Goal: Information Seeking & Learning: Find specific fact

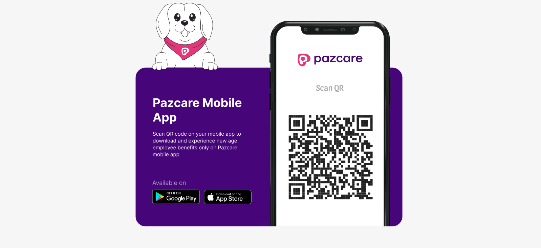
click at [195, 143] on img at bounding box center [270, 124] width 271 height 242
click at [324, 154] on img at bounding box center [270, 124] width 271 height 242
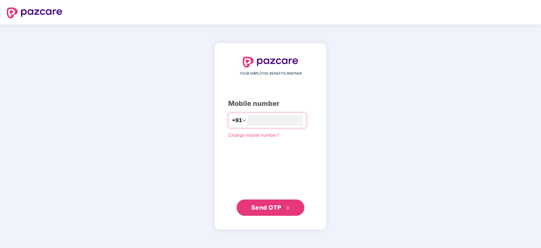
click at [259, 205] on span "Send OTP" at bounding box center [266, 207] width 30 height 7
click at [272, 206] on span "Send OTP" at bounding box center [266, 206] width 30 height 7
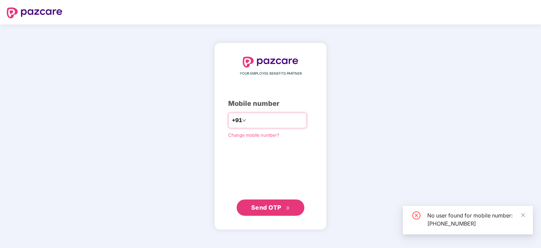
click at [278, 116] on input "**********" at bounding box center [276, 120] width 56 height 11
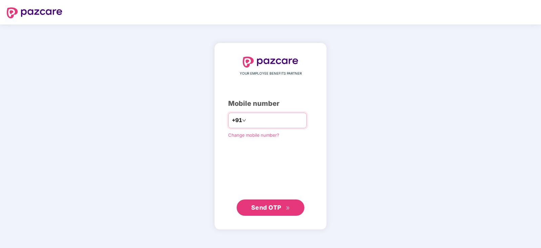
type input "*"
click at [269, 204] on span "Send OTP" at bounding box center [266, 206] width 30 height 7
click at [255, 119] on input "********" at bounding box center [276, 120] width 56 height 11
type input "**********"
click at [267, 204] on span "Send OTP" at bounding box center [266, 206] width 30 height 7
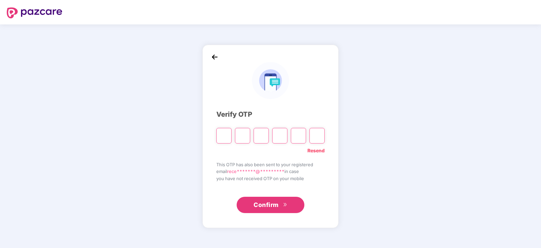
type input "*"
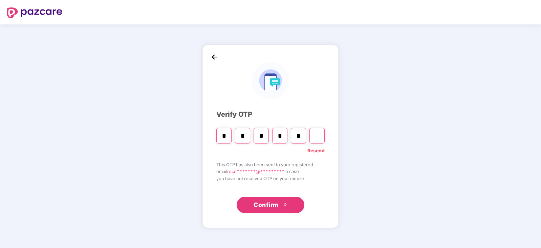
type input "*"
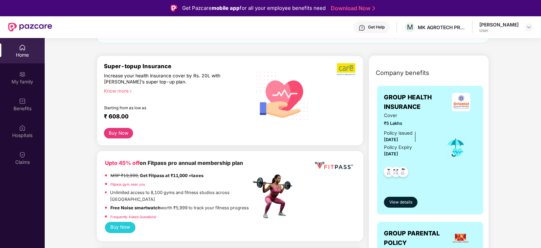
scroll to position [68, 0]
click at [22, 131] on img at bounding box center [22, 127] width 7 height 7
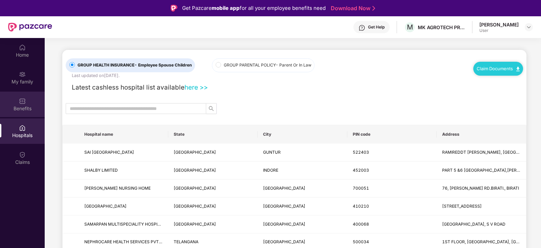
click at [24, 113] on div "Benefits" at bounding box center [22, 103] width 45 height 25
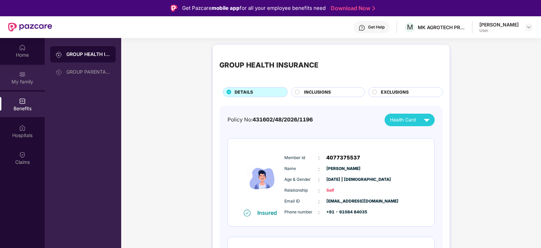
click at [18, 76] on div "My family" at bounding box center [22, 77] width 45 height 25
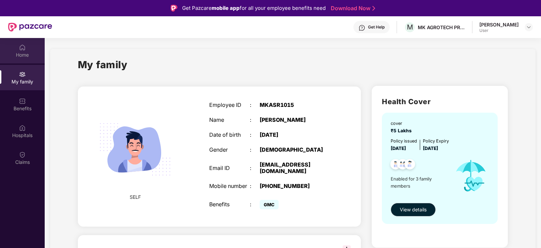
click at [20, 56] on div "Home" at bounding box center [22, 54] width 45 height 7
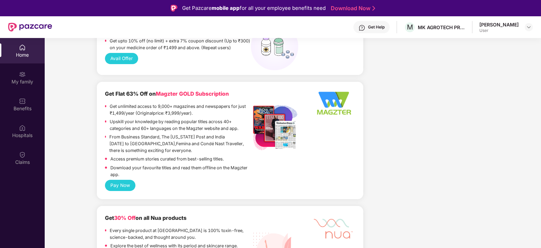
scroll to position [610, 0]
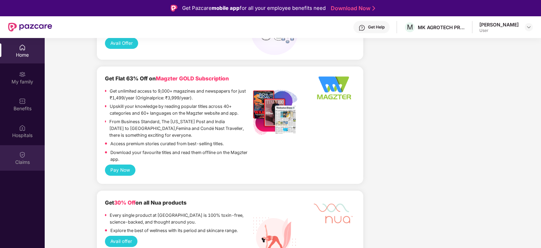
click at [22, 159] on div "Claims" at bounding box center [22, 161] width 45 height 7
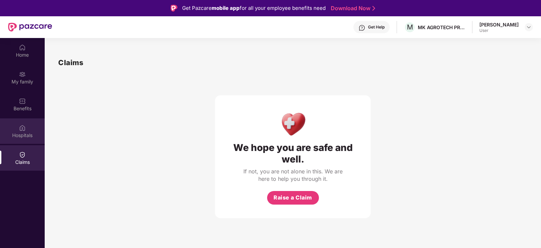
click at [19, 132] on div "Hospitals" at bounding box center [22, 135] width 45 height 7
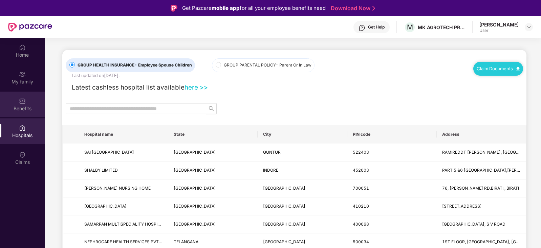
click at [25, 103] on img at bounding box center [22, 101] width 7 height 7
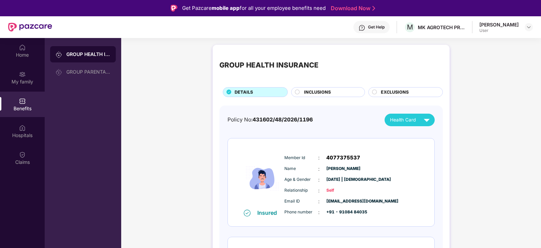
click at [322, 89] on span "INCLUSIONS" at bounding box center [317, 92] width 27 height 7
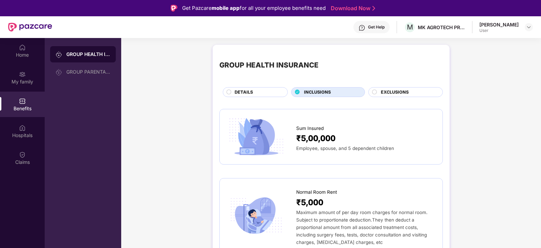
click at [398, 91] on span "EXCLUSIONS" at bounding box center [395, 92] width 28 height 7
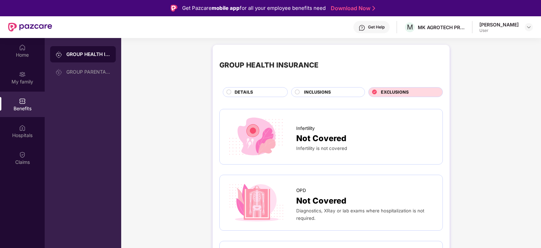
click at [255, 89] on div "DETAILS" at bounding box center [257, 93] width 53 height 8
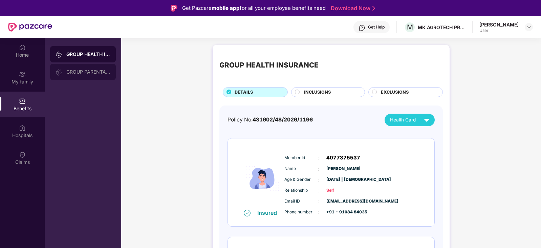
click at [83, 72] on div "GROUP PARENTAL POLICY" at bounding box center [88, 71] width 44 height 5
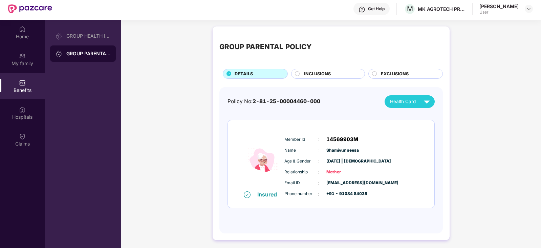
scroll to position [34, 0]
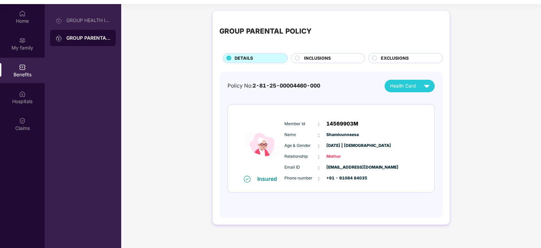
click at [327, 57] on span "INCLUSIONS" at bounding box center [317, 58] width 27 height 7
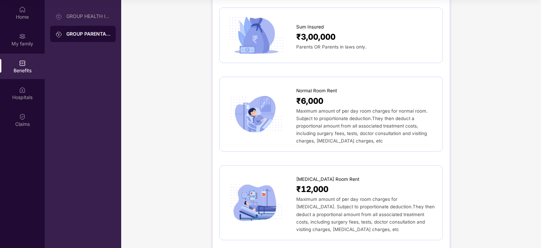
scroll to position [0, 0]
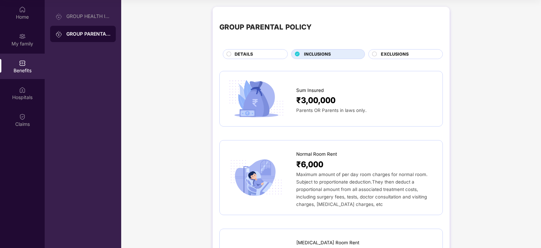
click at [388, 54] on span "EXCLUSIONS" at bounding box center [395, 54] width 28 height 7
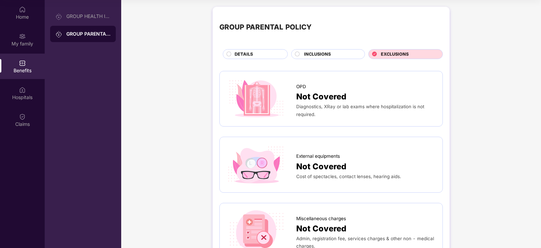
click at [322, 55] on span "INCLUSIONS" at bounding box center [317, 54] width 27 height 7
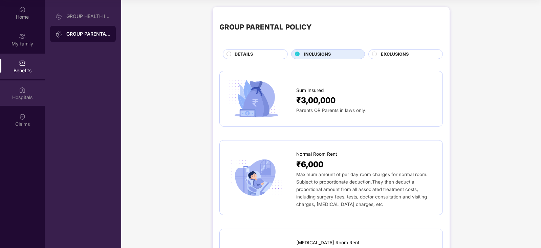
click at [30, 89] on div "Hospitals" at bounding box center [22, 92] width 45 height 25
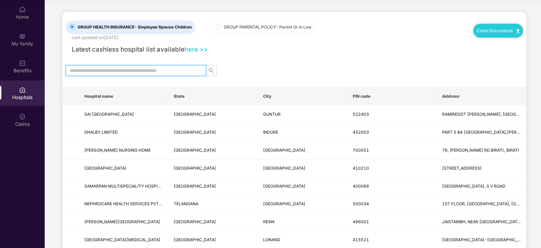
click at [183, 69] on input "text" at bounding box center [133, 70] width 127 height 7
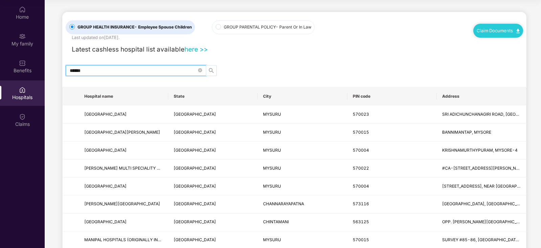
click at [209, 70] on icon "search" at bounding box center [211, 70] width 5 height 5
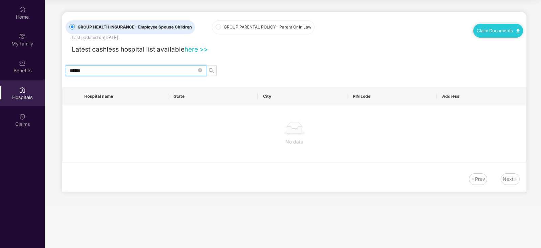
click at [105, 68] on input "******" at bounding box center [133, 70] width 127 height 7
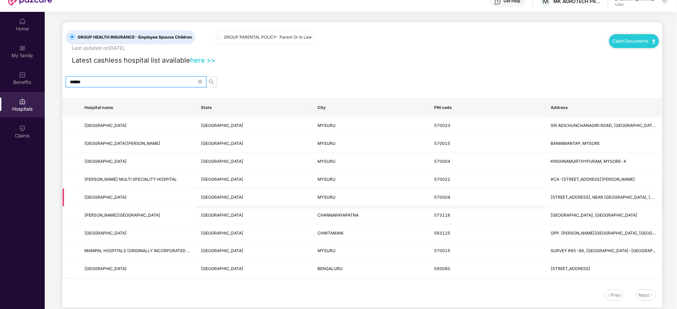
scroll to position [38, 0]
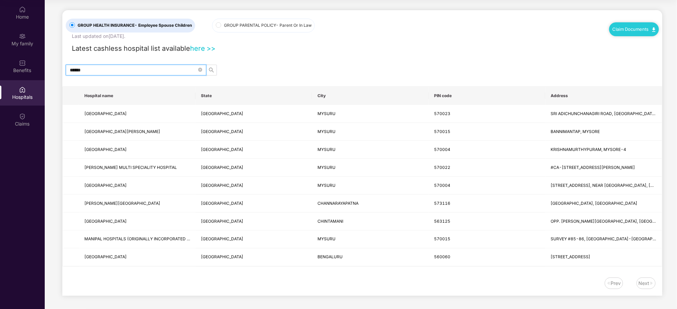
click at [209, 49] on link "here >>" at bounding box center [202, 48] width 25 height 8
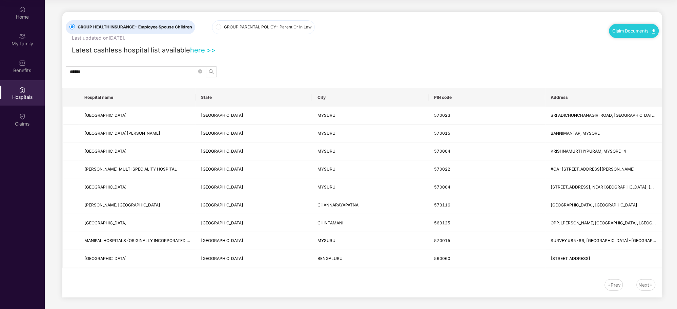
click at [270, 26] on span "GROUP PARENTAL POLICY - Parent Or In Law" at bounding box center [267, 27] width 93 height 6
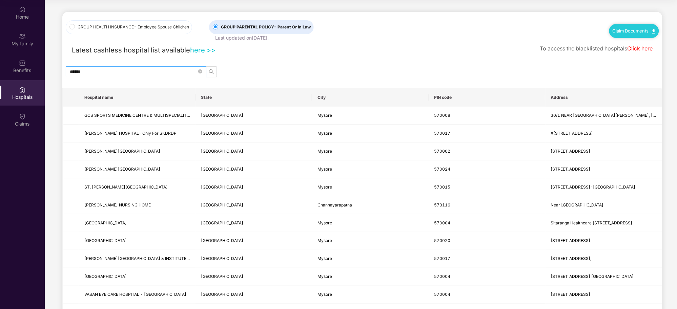
click at [136, 70] on input "******" at bounding box center [133, 71] width 127 height 7
click at [213, 70] on icon "search" at bounding box center [211, 71] width 5 height 5
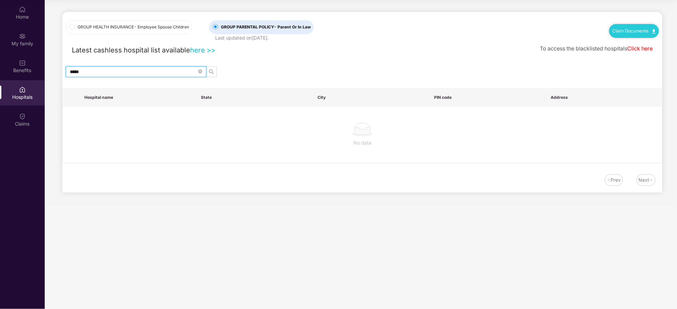
type input "******"
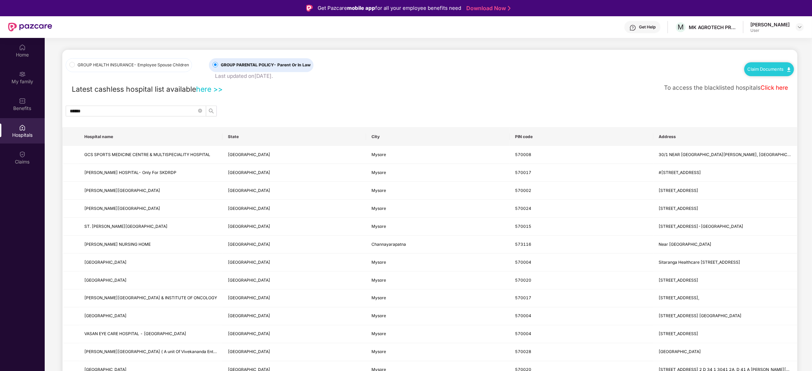
click at [372, 136] on th "City" at bounding box center [438, 137] width 144 height 18
click at [541, 86] on link "Click here" at bounding box center [774, 87] width 27 height 7
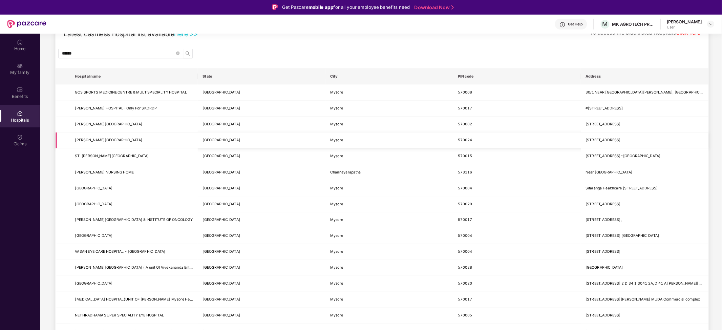
scroll to position [51, 0]
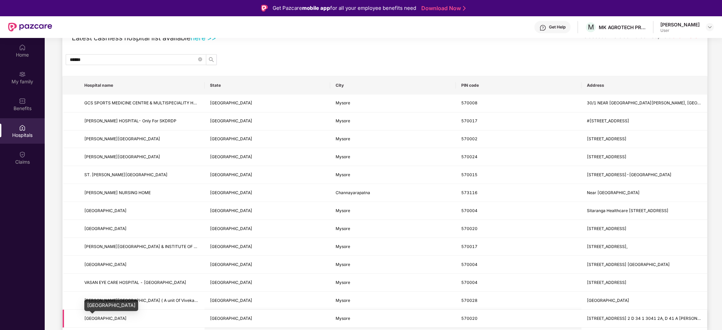
drag, startPoint x: 141, startPoint y: 319, endPoint x: 97, endPoint y: 319, distance: 44.4
click at [97, 247] on span "MOTHERHOOD HOSPITAL" at bounding box center [141, 318] width 115 height 6
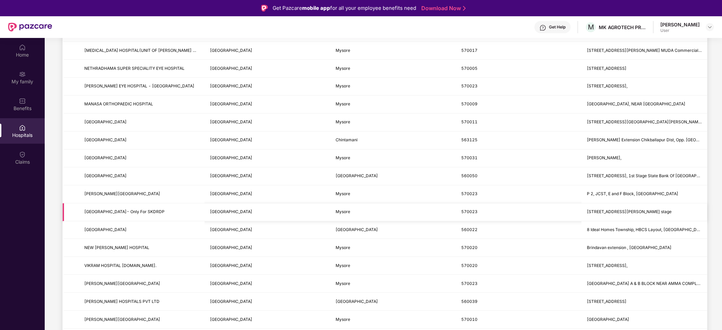
scroll to position [322, 0]
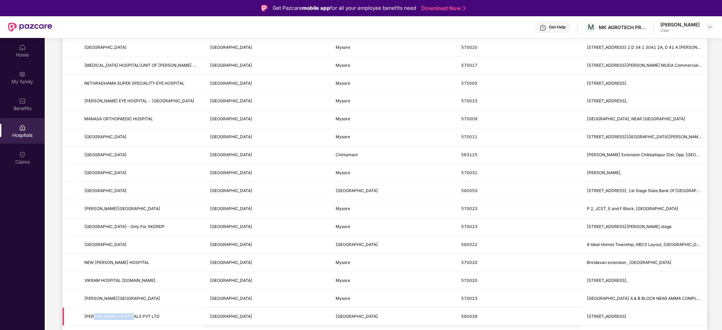
drag, startPoint x: 94, startPoint y: 320, endPoint x: 133, endPoint y: 326, distance: 40.1
click at [133, 247] on td "SPANDANA HOSPITALS PVT LTD" at bounding box center [142, 316] width 126 height 18
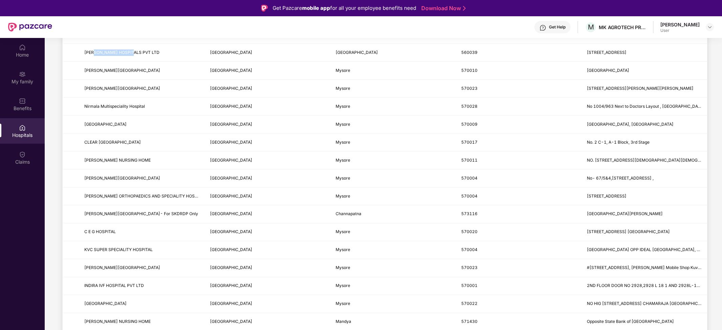
scroll to position [593, 0]
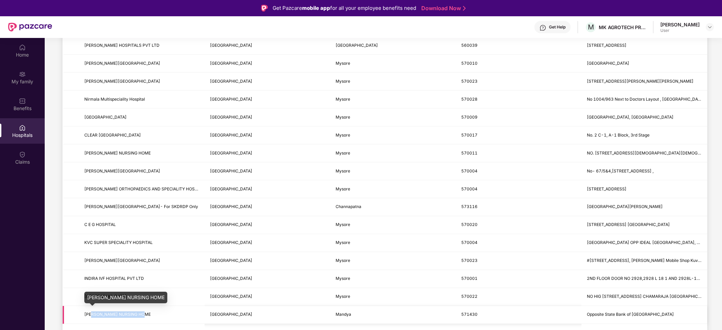
drag, startPoint x: 92, startPoint y: 320, endPoint x: 144, endPoint y: 320, distance: 52.2
click at [144, 247] on span "SHREE DAYANANDA NURSING HOME" at bounding box center [117, 314] width 66 height 5
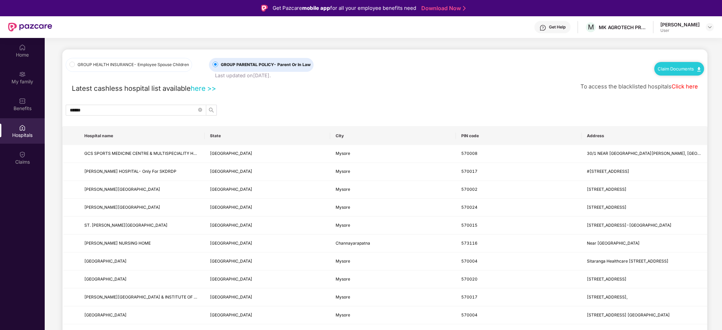
scroll to position [0, 0]
click at [22, 156] on img at bounding box center [22, 154] width 7 height 7
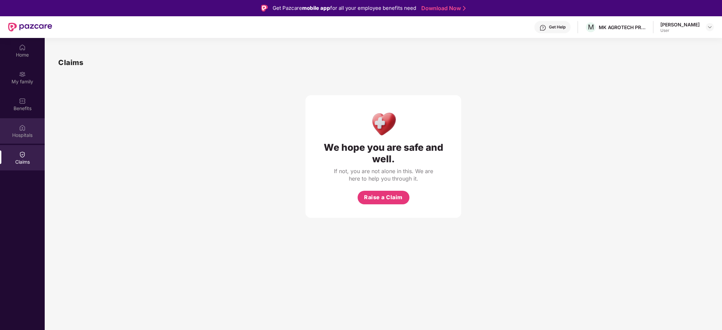
click at [23, 130] on img at bounding box center [22, 127] width 7 height 7
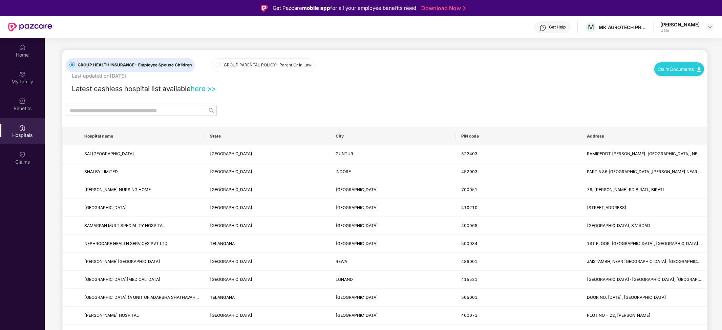
click at [213, 89] on link "here >>" at bounding box center [203, 88] width 25 height 8
